Goal: Task Accomplishment & Management: Manage account settings

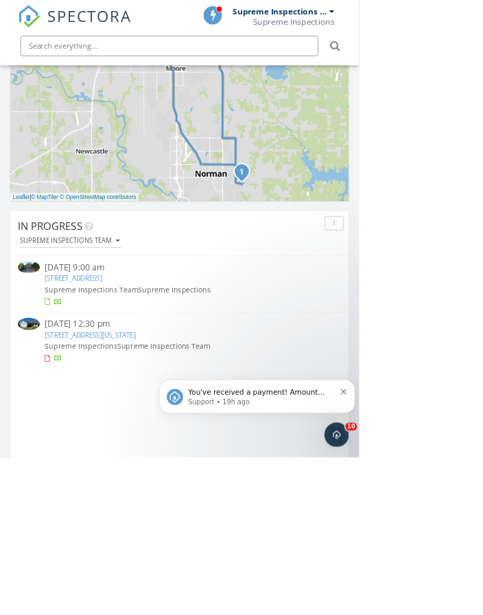
scroll to position [833, 0]
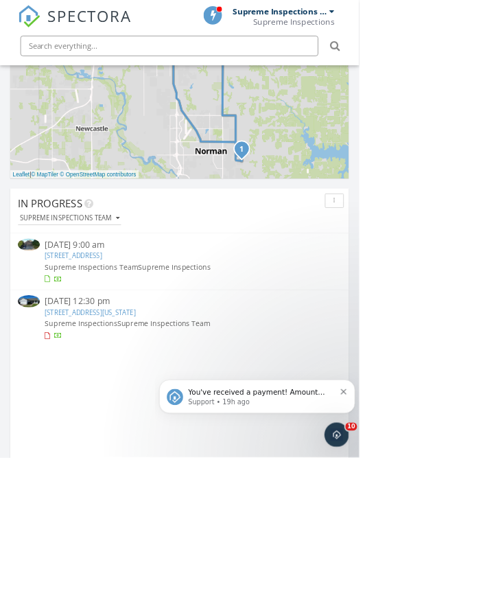
click at [137, 348] on link "2921 Summit Crossing Pkwy, Norman, OK 73071" at bounding box center [98, 343] width 77 height 12
click at [137, 342] on link "2921 Summit Crossing Pkwy, Norman, OK 73071" at bounding box center [98, 343] width 77 height 12
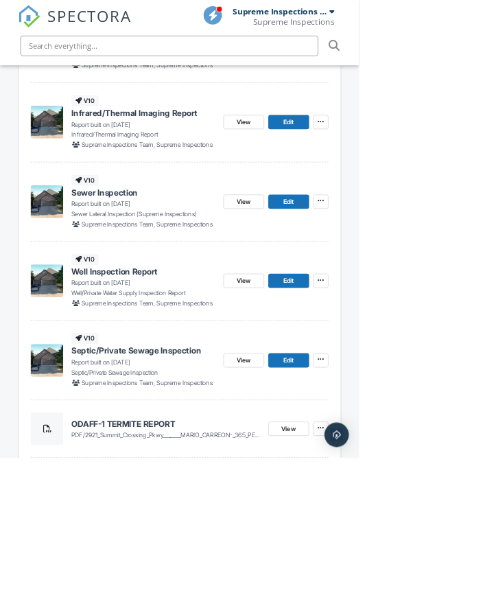
scroll to position [464, 0]
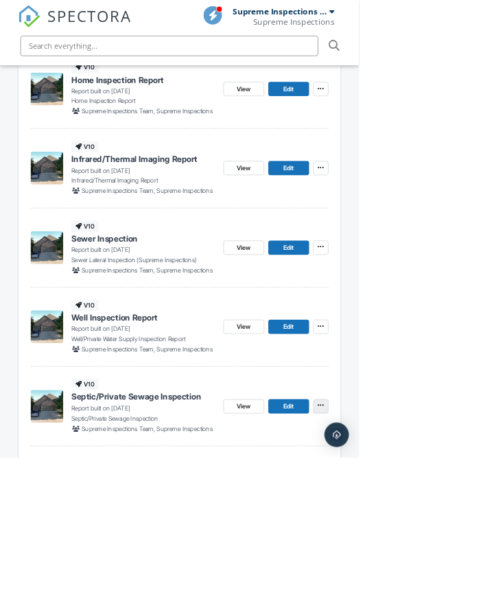
click at [434, 546] on icon at bounding box center [431, 545] width 8 height 10
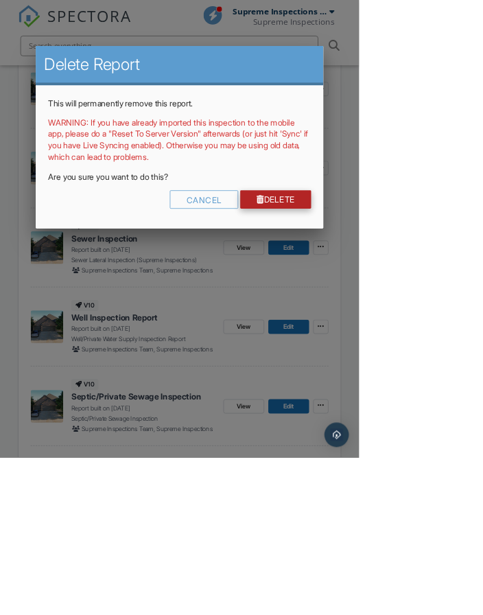
click at [418, 281] on link "Delete" at bounding box center [370, 268] width 95 height 25
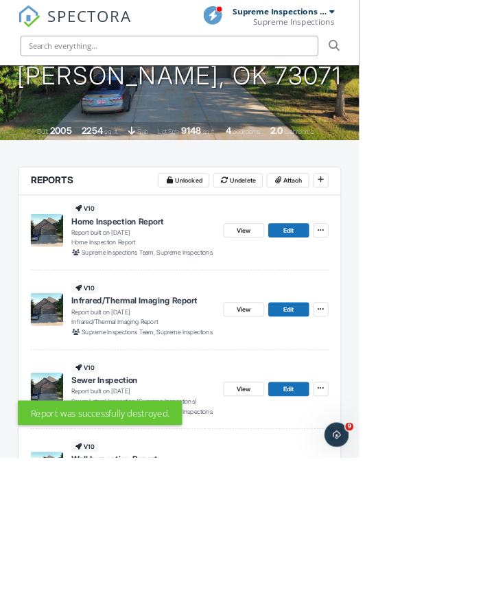
scroll to position [356, 0]
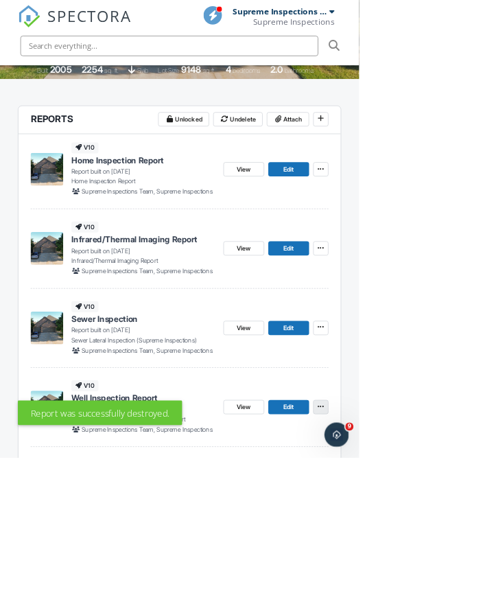
click at [433, 545] on icon at bounding box center [431, 547] width 8 height 10
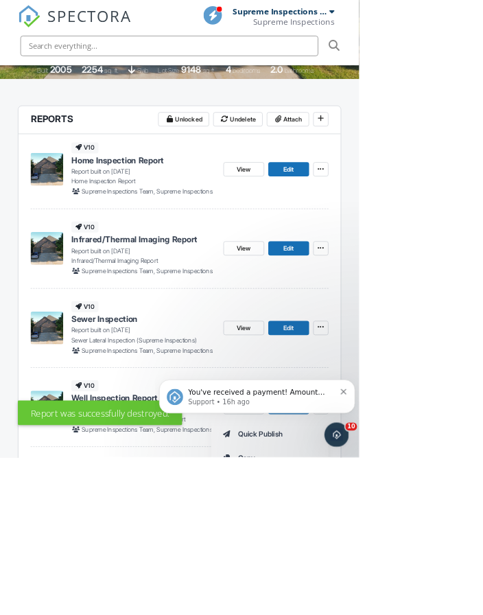
scroll to position [0, 0]
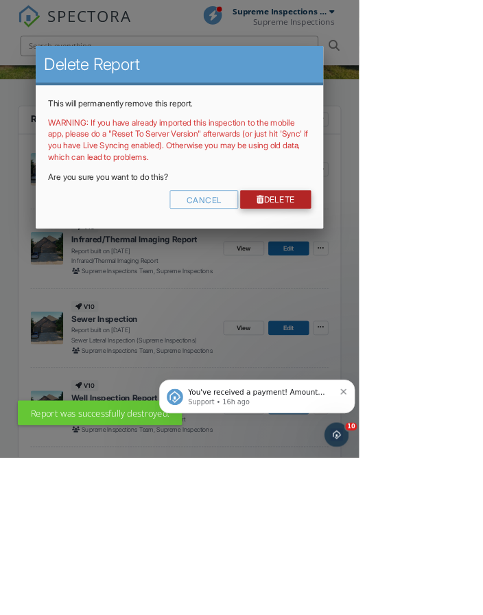
click at [418, 281] on link "Delete" at bounding box center [370, 268] width 95 height 25
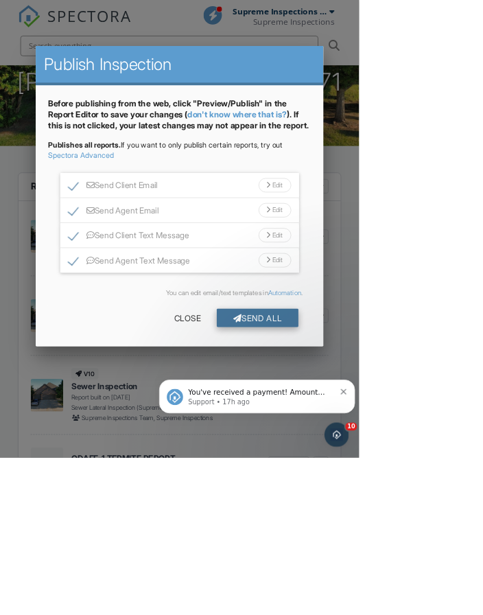
click at [401, 440] on div "Send All" at bounding box center [347, 427] width 110 height 25
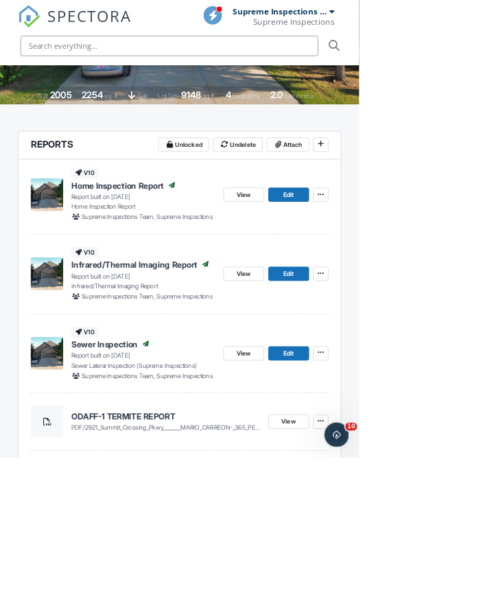
click at [49, 18] on img at bounding box center [39, 22] width 30 height 30
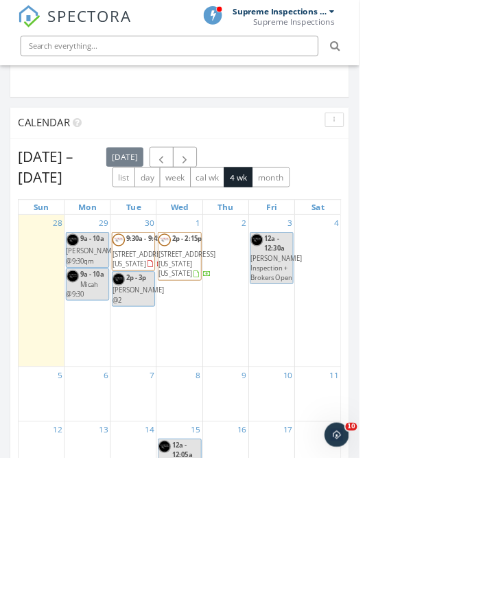
click at [402, 252] on div "Sep 28 – Oct 25, 2025 today list day week cal wk 4 wk month Sun Mon Tue Wed Thu…" at bounding box center [241, 484] width 435 height 576
click at [390, 238] on button "month" at bounding box center [364, 237] width 51 height 27
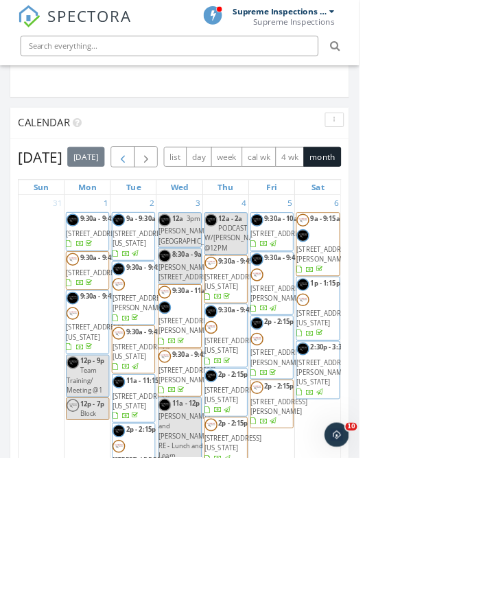
click at [173, 204] on span "button" at bounding box center [164, 211] width 16 height 16
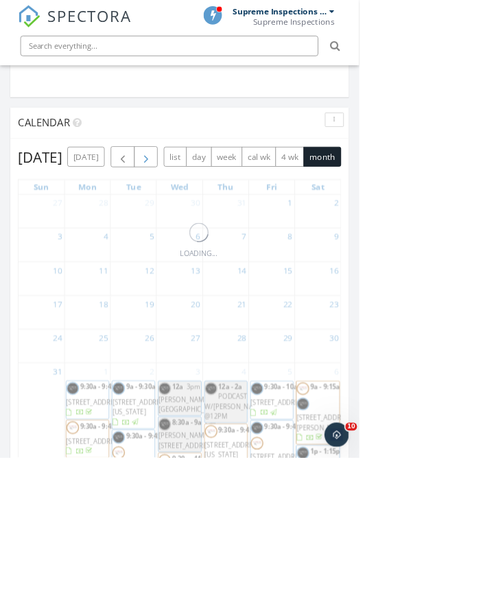
click at [204, 204] on span "button" at bounding box center [196, 211] width 16 height 16
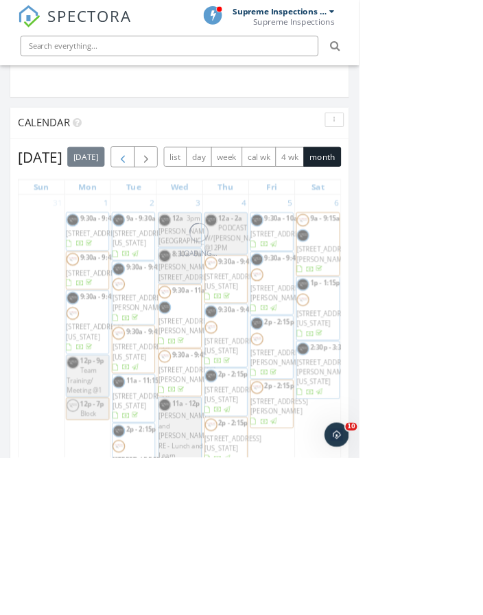
click at [173, 204] on span "button" at bounding box center [164, 211] width 16 height 16
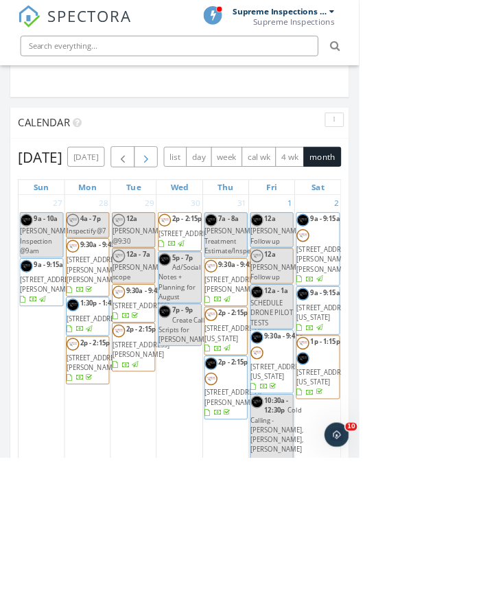
click at [204, 204] on span "button" at bounding box center [196, 211] width 16 height 16
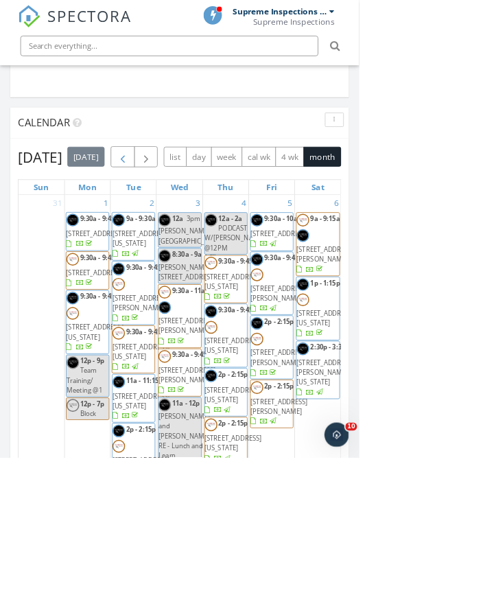
click at [173, 204] on span "button" at bounding box center [164, 211] width 16 height 16
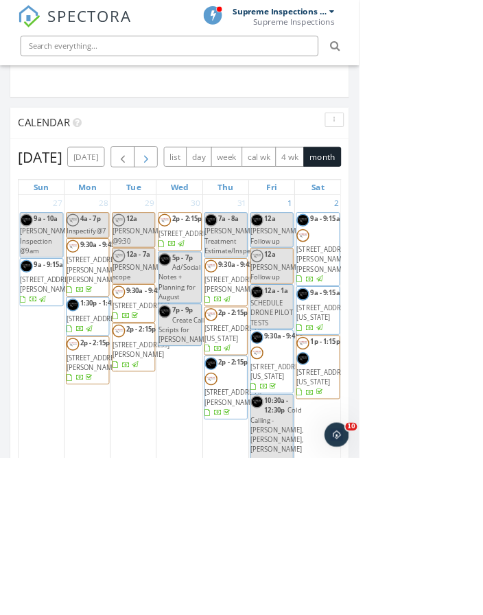
click at [204, 204] on span "button" at bounding box center [196, 211] width 16 height 16
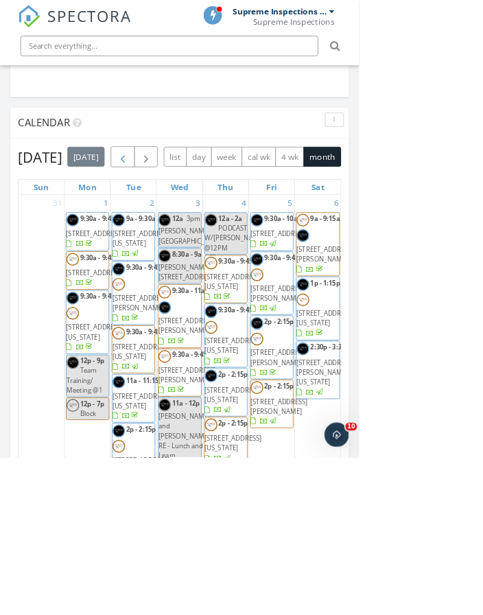
click at [173, 212] on span "button" at bounding box center [164, 211] width 16 height 16
click at [213, 212] on button "button" at bounding box center [196, 210] width 32 height 28
click at [173, 212] on span "button" at bounding box center [164, 211] width 16 height 16
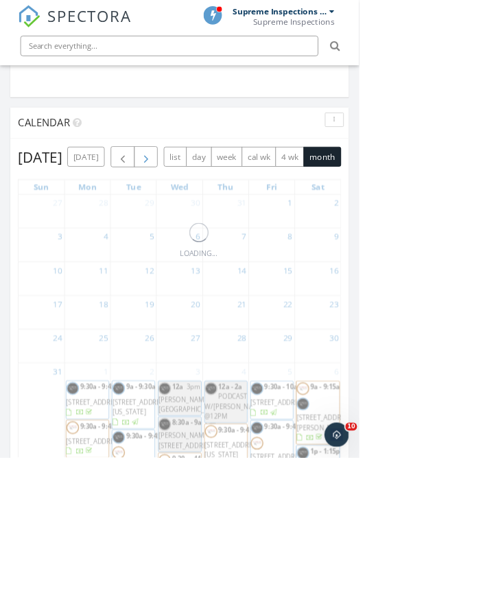
click at [213, 212] on button "button" at bounding box center [196, 210] width 32 height 28
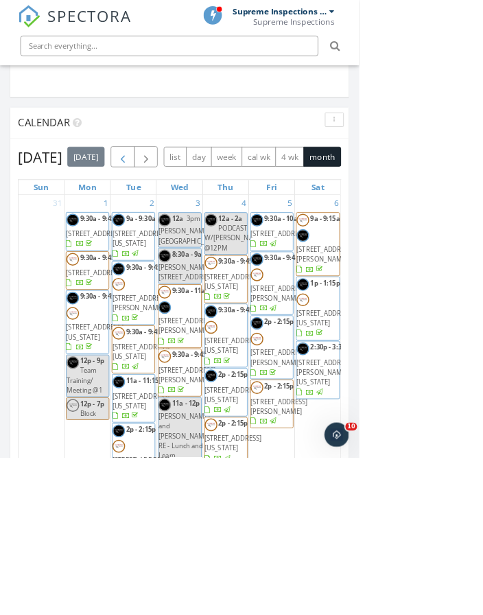
click at [173, 212] on span "button" at bounding box center [164, 211] width 16 height 16
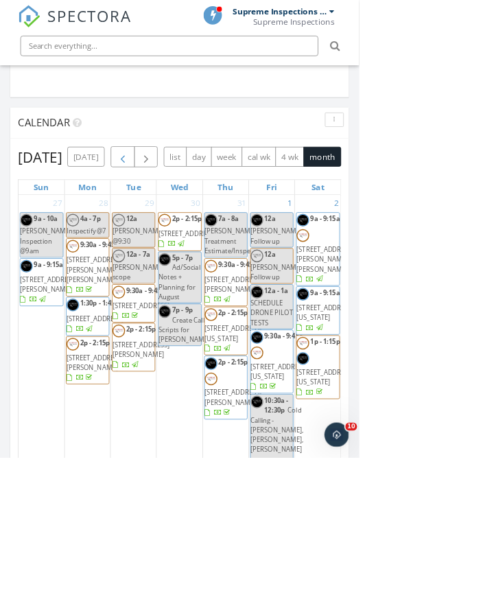
click at [173, 211] on span "button" at bounding box center [164, 211] width 16 height 16
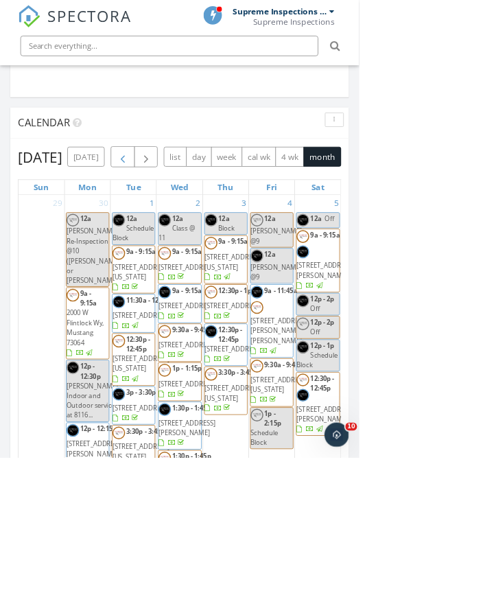
click at [173, 214] on span "button" at bounding box center [164, 211] width 16 height 16
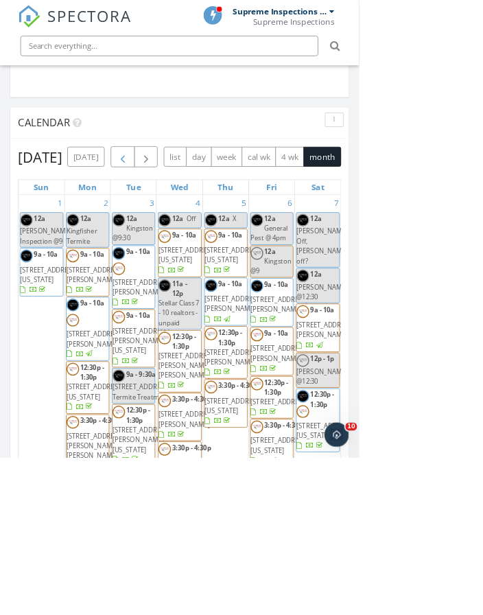
click at [173, 214] on span "button" at bounding box center [164, 211] width 16 height 16
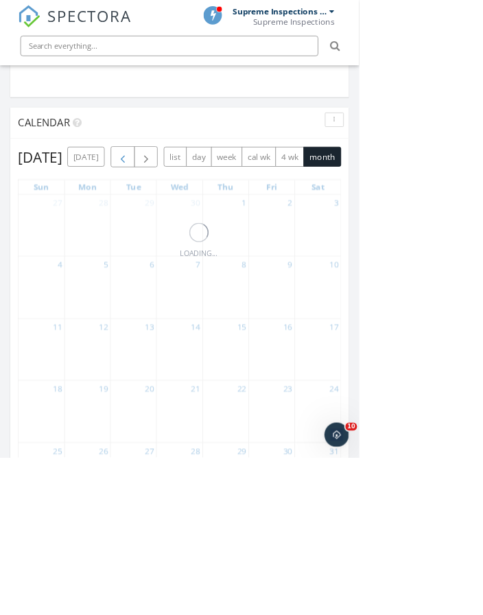
click at [173, 214] on span "button" at bounding box center [164, 211] width 16 height 16
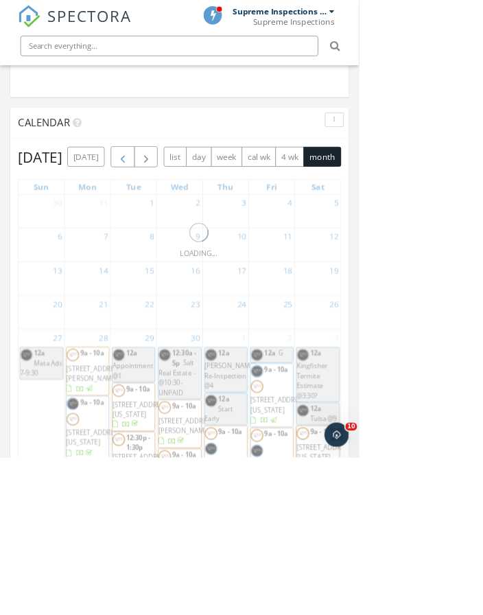
click at [173, 214] on span "button" at bounding box center [164, 211] width 16 height 16
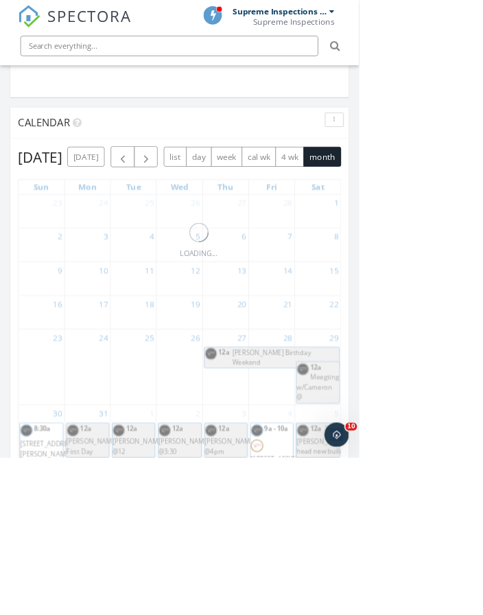
click at [173, 214] on div "today list day week cal wk 4 wk month" at bounding box center [275, 210] width 368 height 28
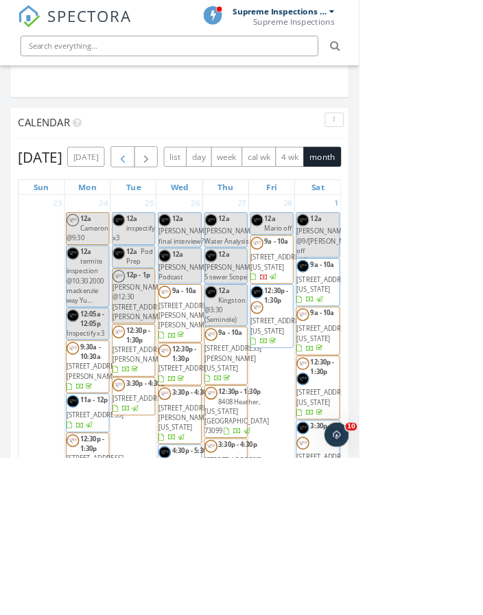
click at [180, 212] on button "button" at bounding box center [165, 210] width 32 height 28
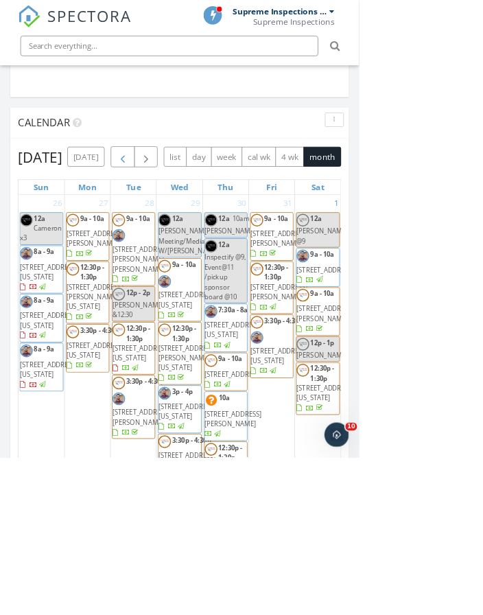
click at [173, 213] on span "button" at bounding box center [164, 211] width 16 height 16
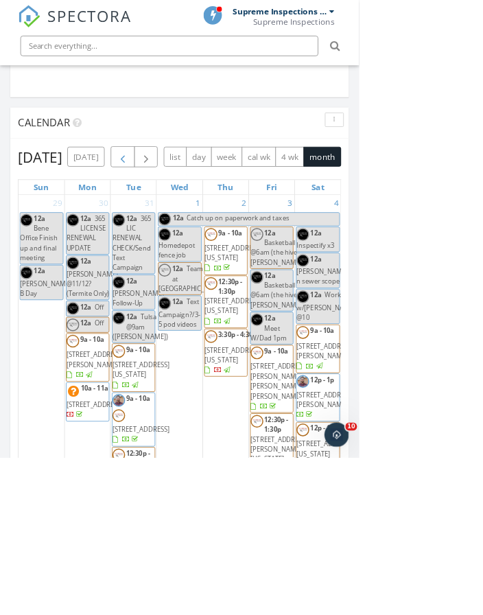
click at [173, 213] on span "button" at bounding box center [164, 211] width 16 height 16
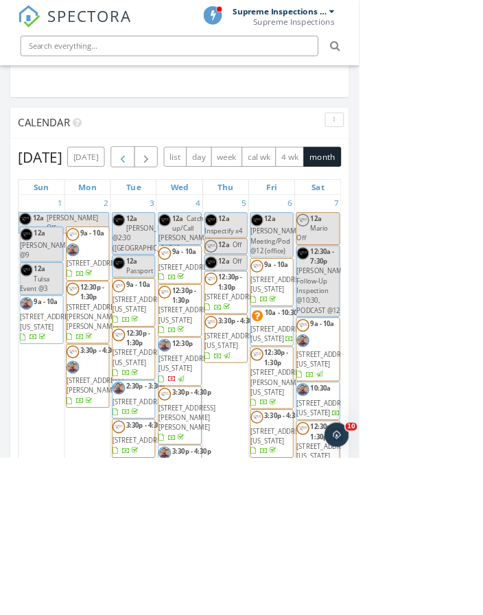
click at [173, 211] on span "button" at bounding box center [164, 211] width 16 height 16
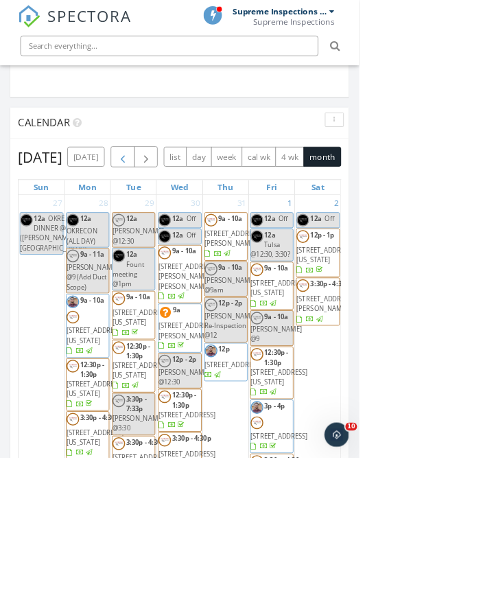
click at [173, 211] on span "button" at bounding box center [164, 211] width 16 height 16
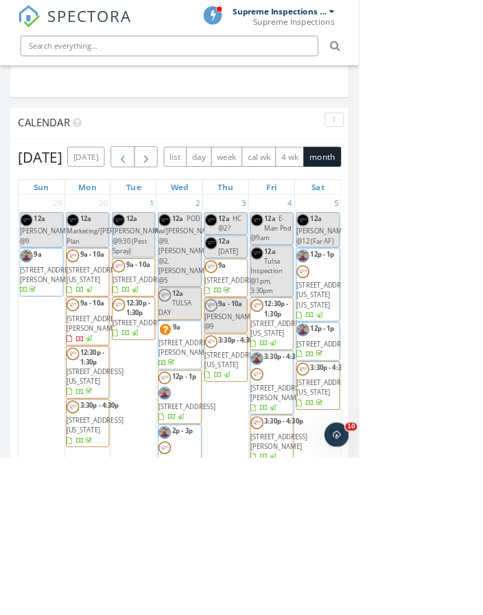
click at [173, 212] on span "button" at bounding box center [164, 211] width 16 height 16
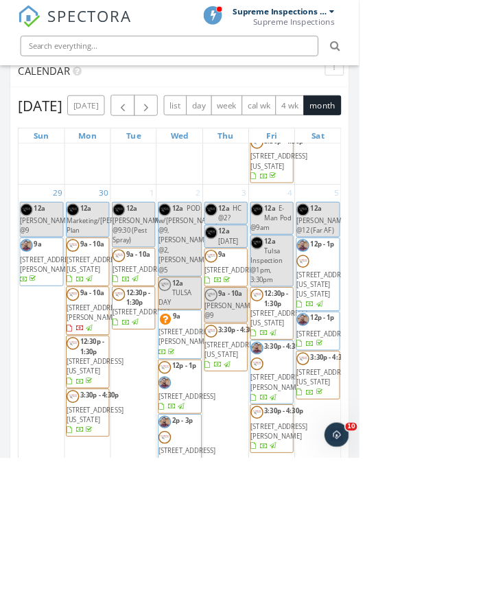
scroll to position [1422, 0]
click at [204, 145] on span "button" at bounding box center [196, 143] width 16 height 16
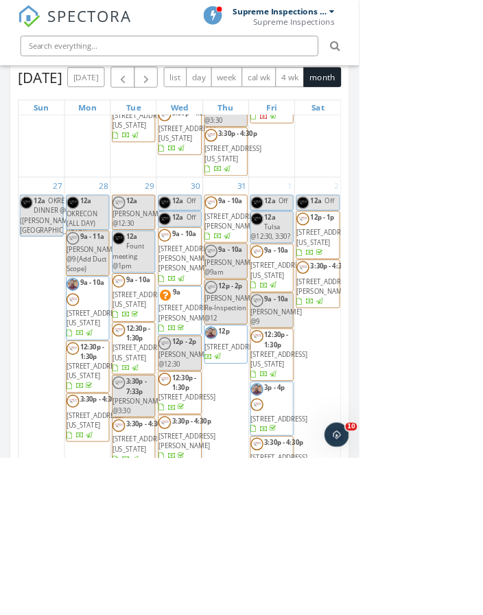
scroll to position [1189, 0]
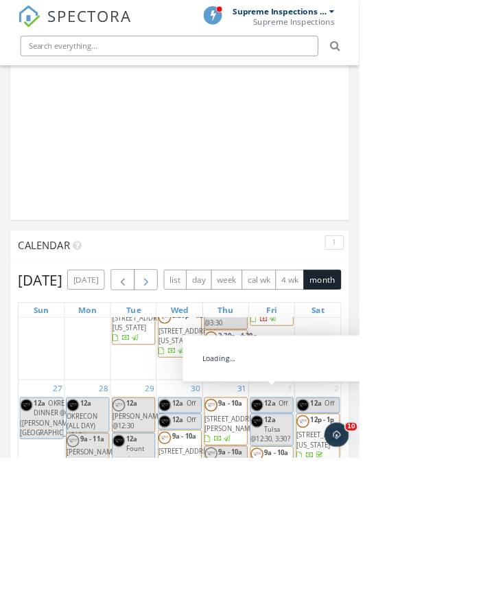
click at [213, 362] on button "button" at bounding box center [196, 376] width 32 height 28
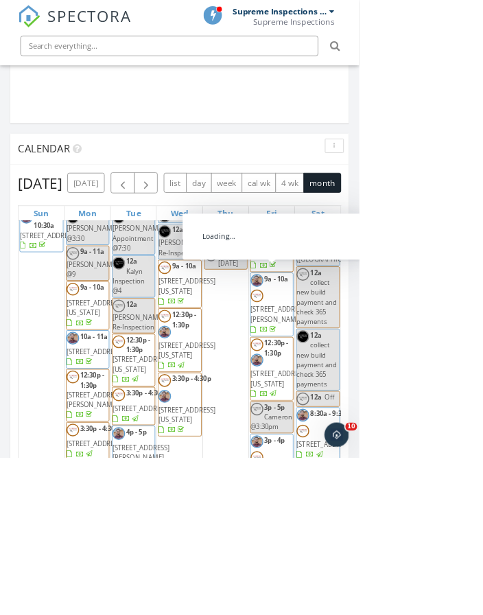
scroll to position [2169, 0]
click at [204, 241] on span "button" at bounding box center [196, 247] width 16 height 16
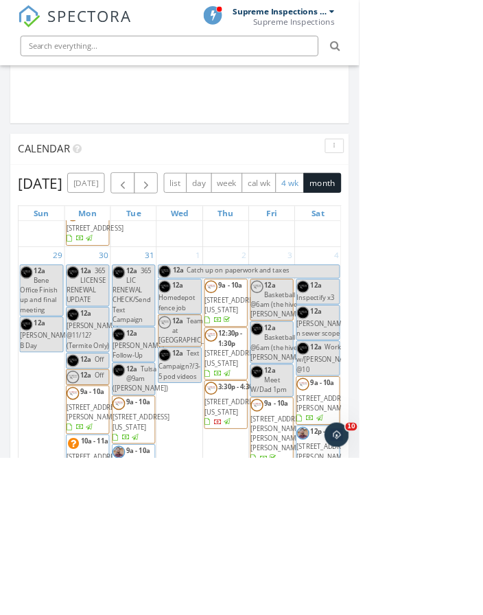
scroll to position [2303, 0]
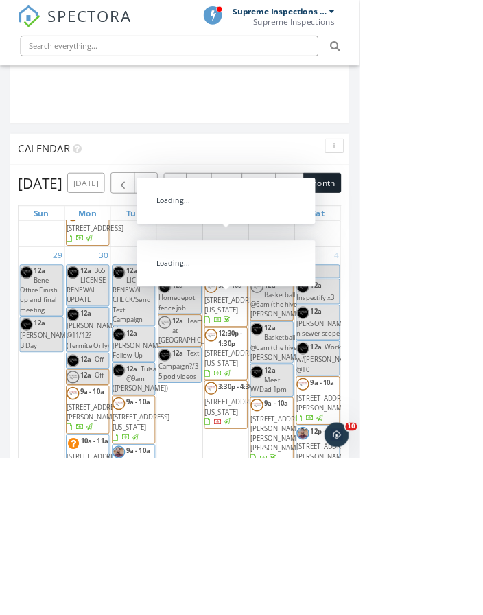
click at [275, 182] on div "Calendar" at bounding box center [241, 201] width 455 height 42
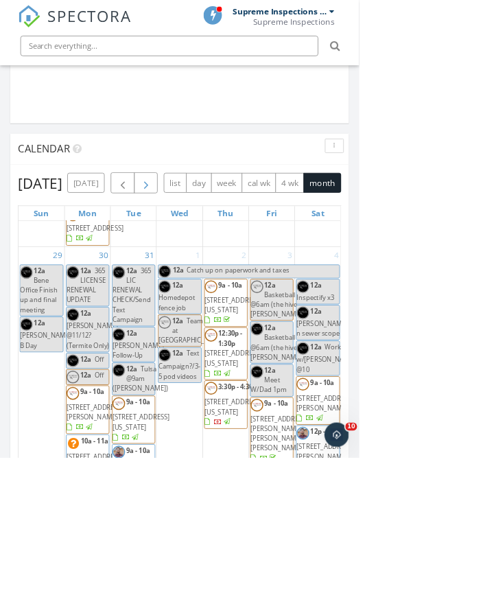
click at [204, 247] on span "button" at bounding box center [196, 247] width 16 height 16
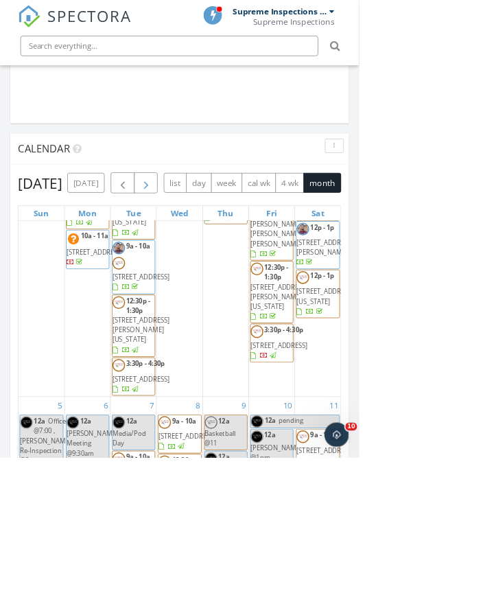
scroll to position [0, 0]
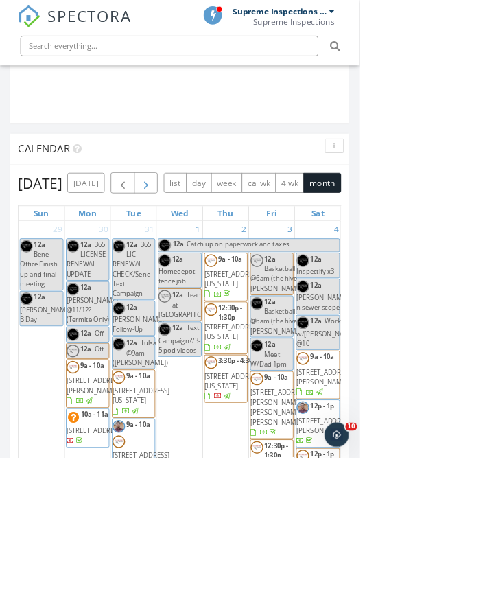
click at [213, 247] on button "button" at bounding box center [196, 246] width 32 height 28
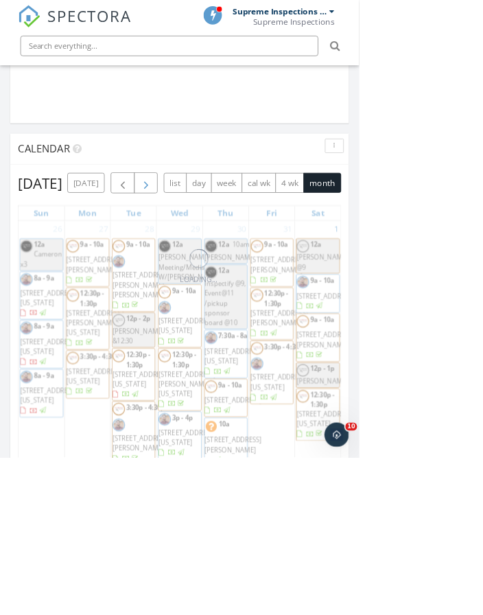
click at [204, 247] on span "button" at bounding box center [196, 247] width 16 height 16
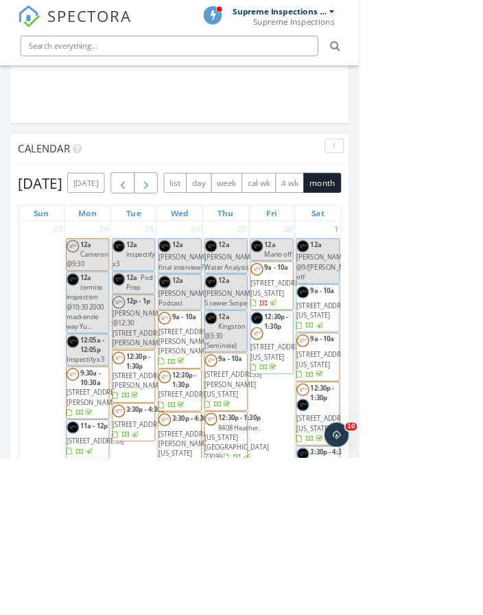
click at [204, 250] on span "button" at bounding box center [196, 247] width 16 height 16
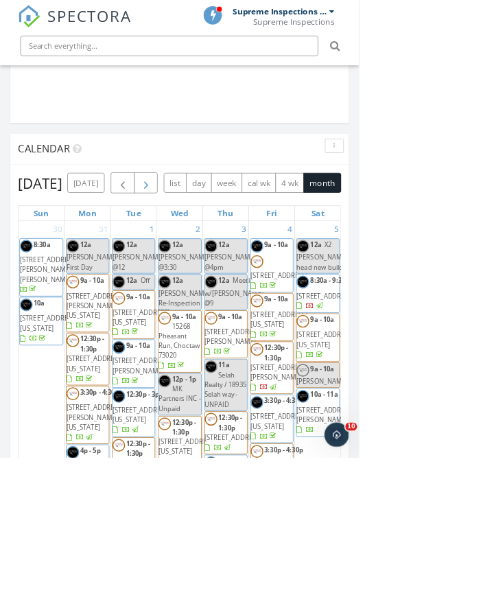
click at [213, 248] on button "button" at bounding box center [196, 246] width 32 height 28
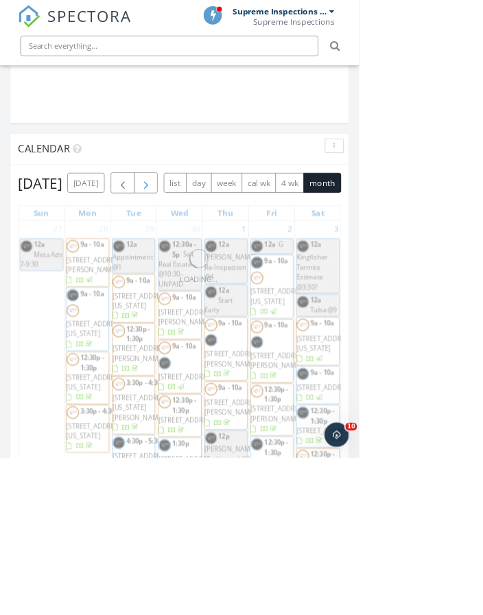
click at [213, 248] on button "button" at bounding box center [196, 246] width 32 height 28
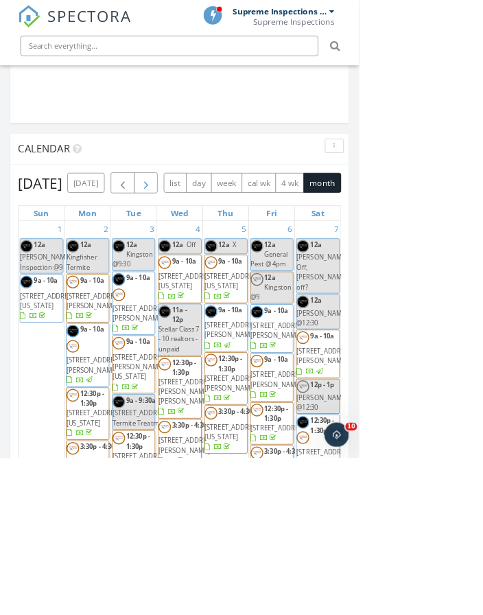
click at [213, 248] on button "button" at bounding box center [196, 246] width 32 height 28
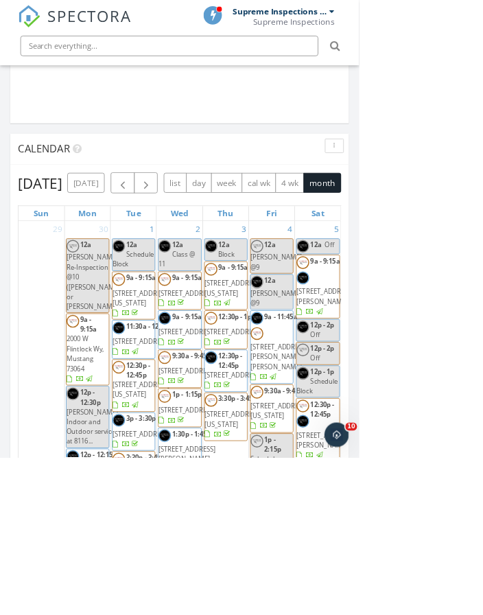
click at [220, 248] on div "today list day week cal wk 4 wk month" at bounding box center [275, 246] width 368 height 28
click at [204, 251] on span "button" at bounding box center [196, 247] width 16 height 16
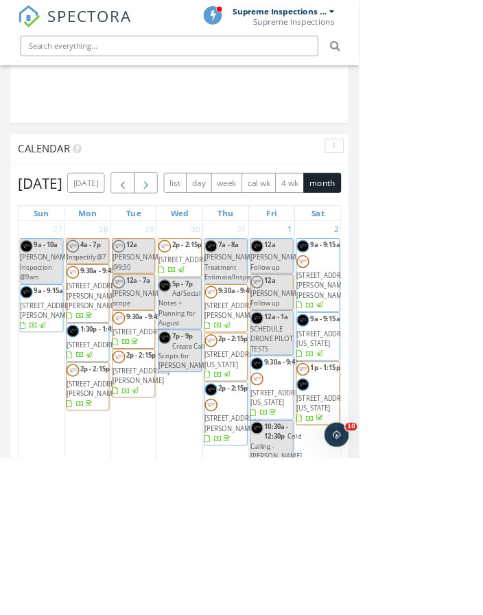
click at [204, 251] on span "button" at bounding box center [196, 247] width 16 height 16
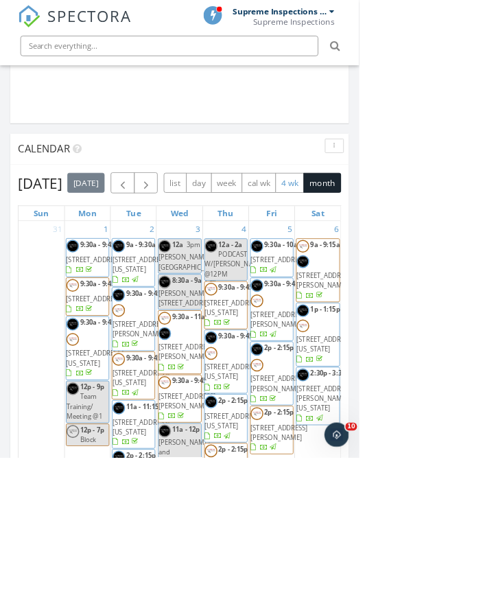
click at [370, 259] on button "4 wk" at bounding box center [389, 246] width 38 height 27
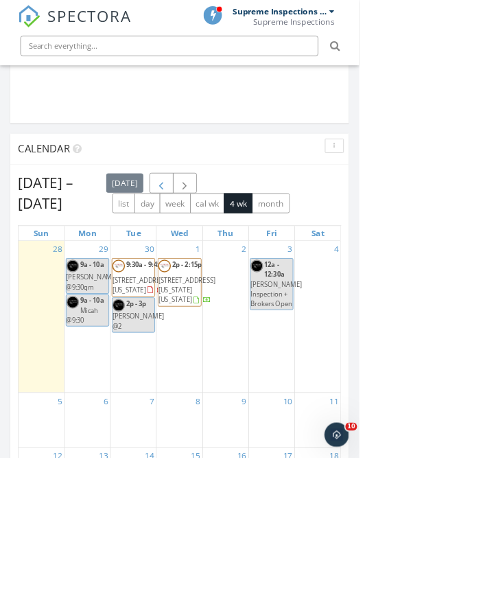
click at [225, 248] on span "button" at bounding box center [217, 247] width 16 height 16
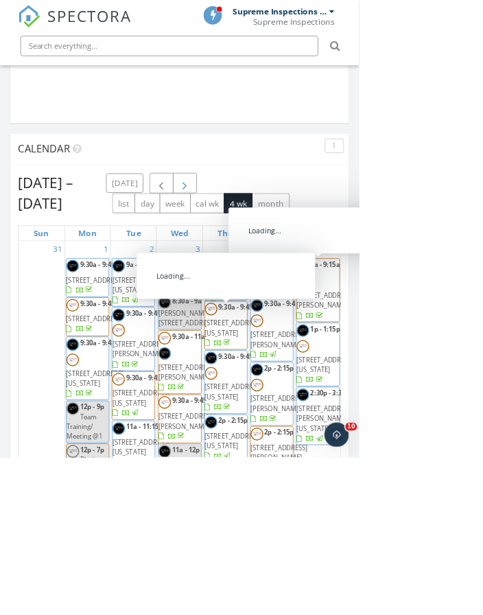
click at [257, 244] on span "button" at bounding box center [248, 247] width 16 height 16
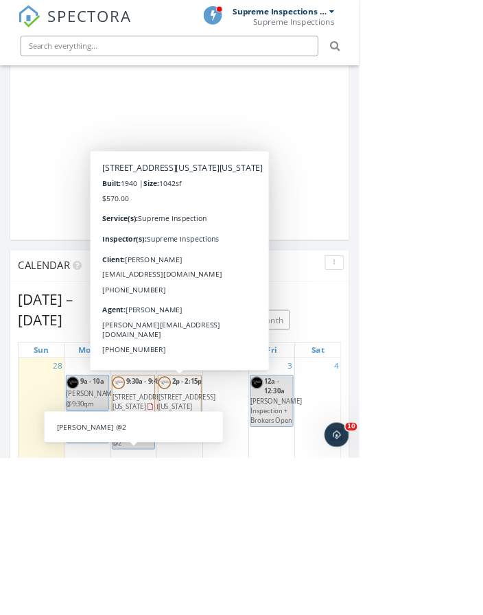
scroll to position [1160, 0]
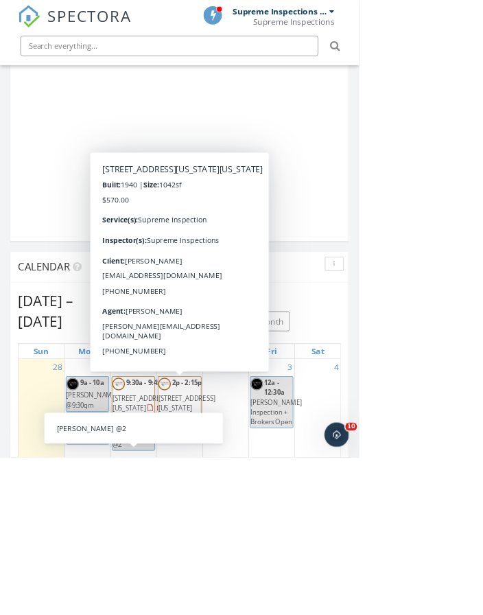
click at [482, 323] on html "SPECTORA Supreme Inspections Team Supreme Inspections Role: Inspector Dashboard…" at bounding box center [241, 545] width 483 height 3410
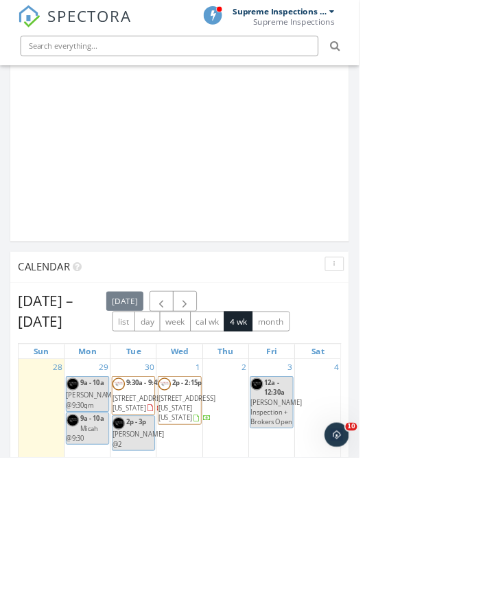
click at [482, 194] on html "SPECTORA Supreme Inspections Team Supreme Inspections Role: Inspector Dashboard…" at bounding box center [241, 545] width 483 height 3410
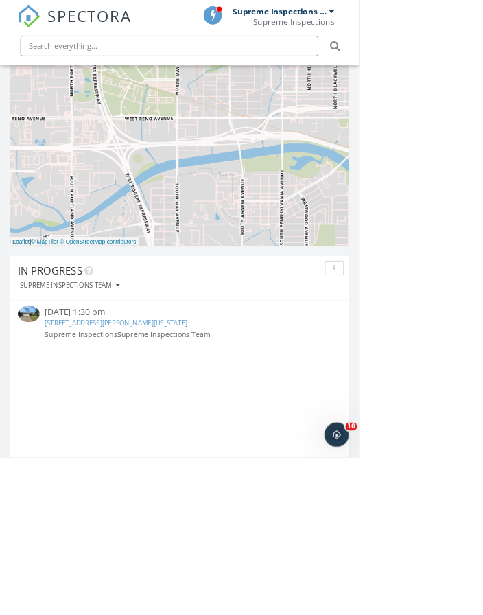
scroll to position [735, 0]
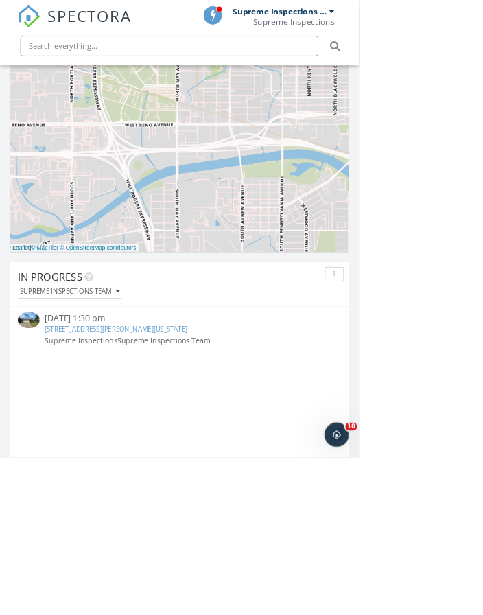
click at [198, 438] on link "7017 S Harvey Ave, Oklahoma City, OK 73139" at bounding box center [155, 442] width 191 height 12
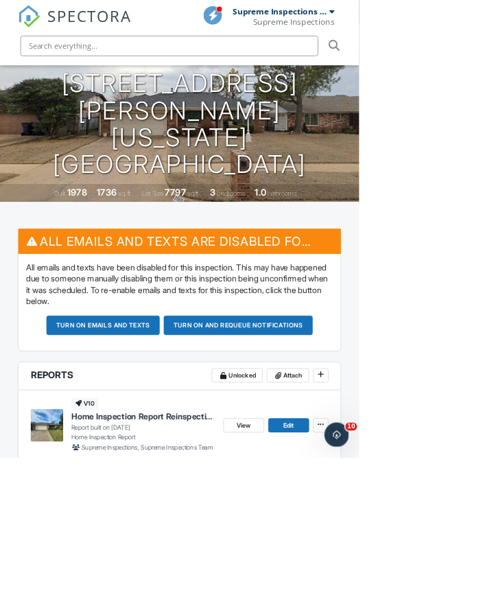
scroll to position [359, 0]
